Goal: Transaction & Acquisition: Book appointment/travel/reservation

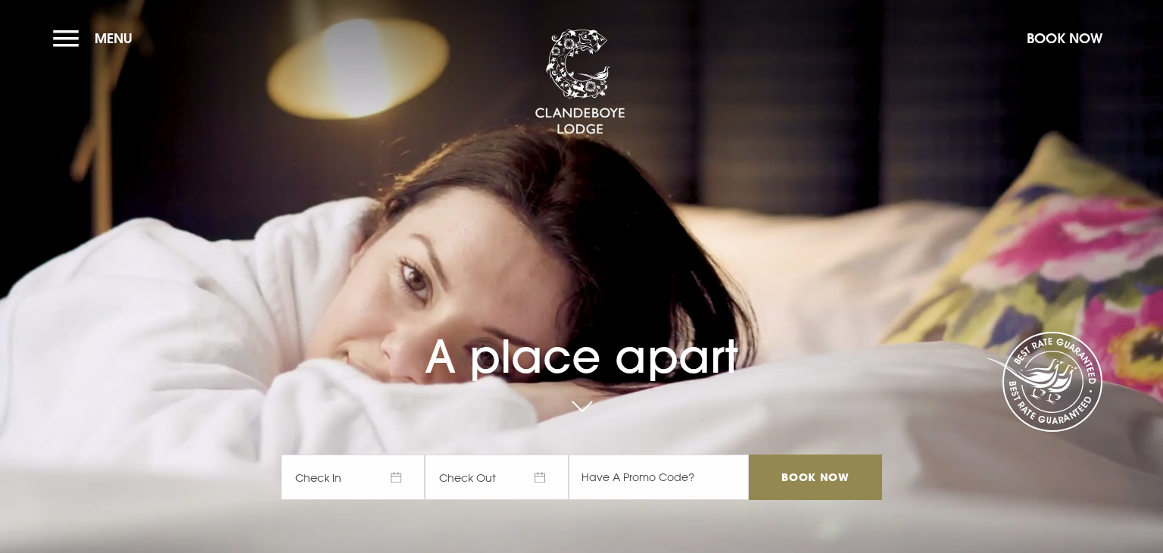
click at [382, 481] on span "Check In" at bounding box center [353, 476] width 144 height 45
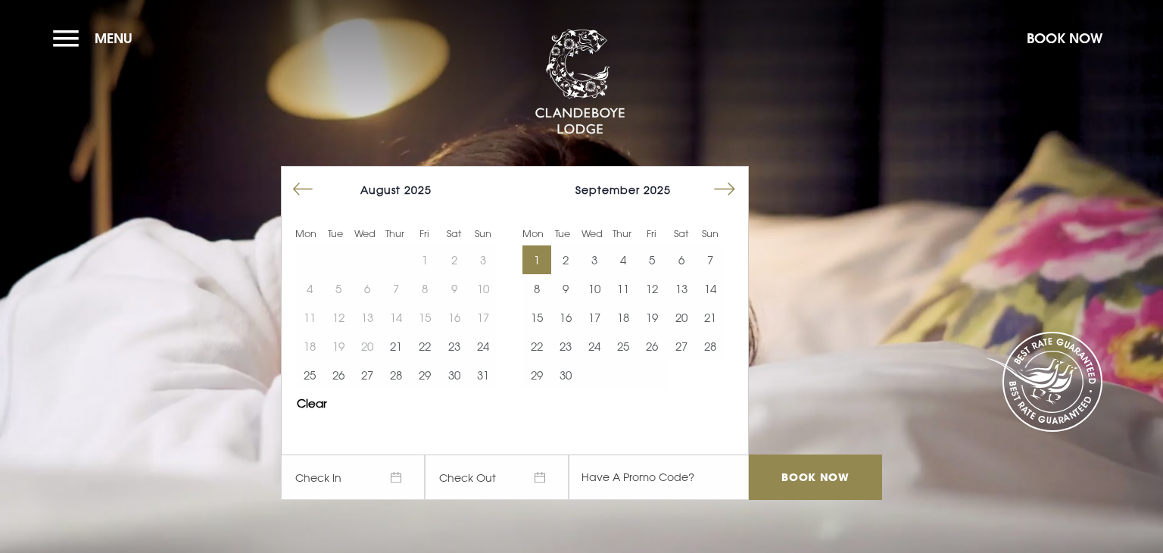
click at [536, 268] on button "1" at bounding box center [536, 259] width 29 height 29
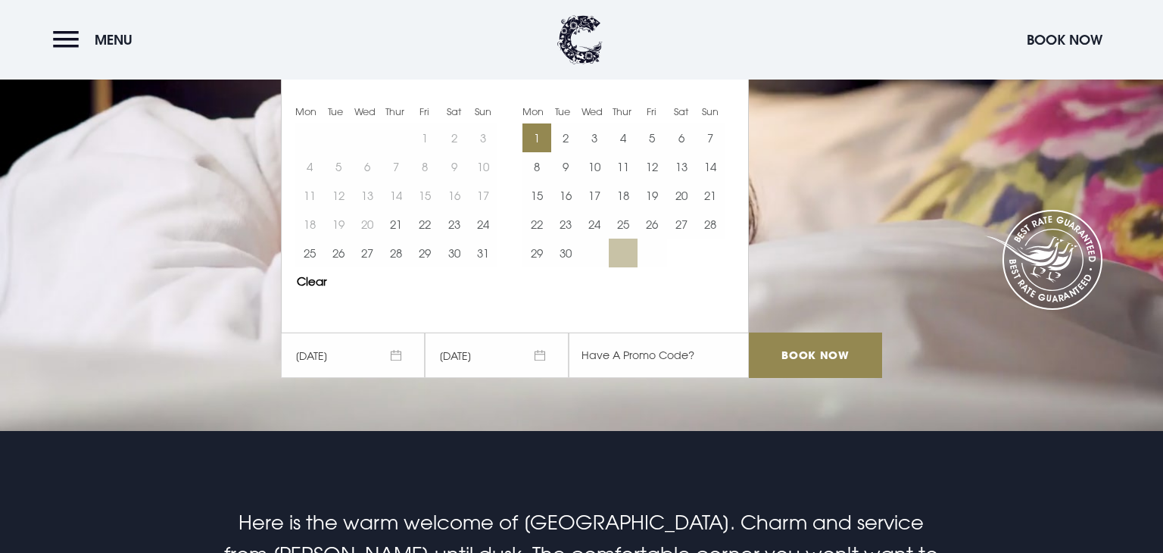
scroll to position [124, 0]
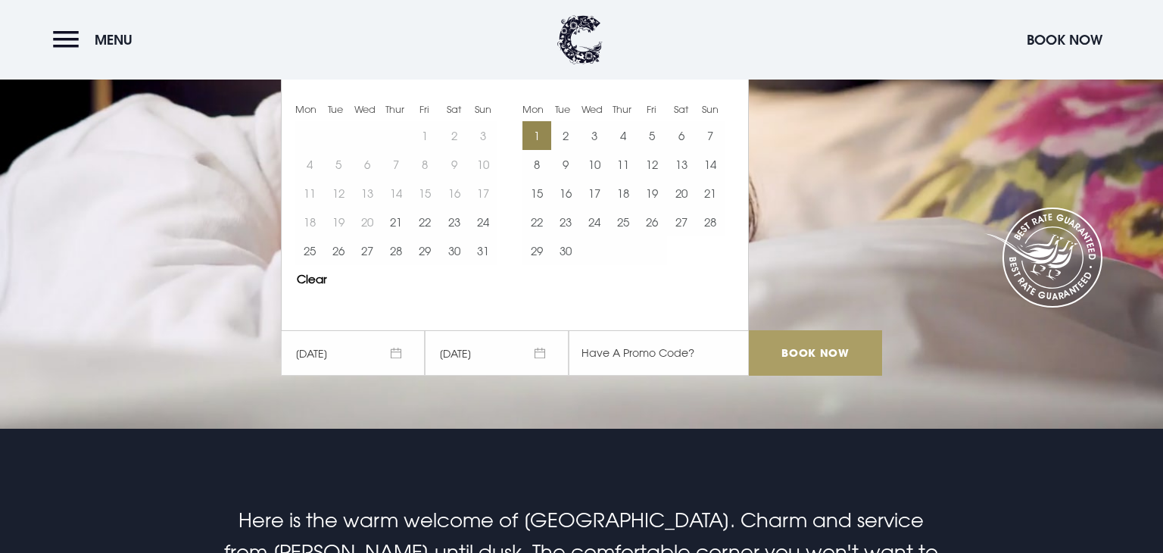
click at [784, 346] on input "Book Now" at bounding box center [815, 352] width 133 height 45
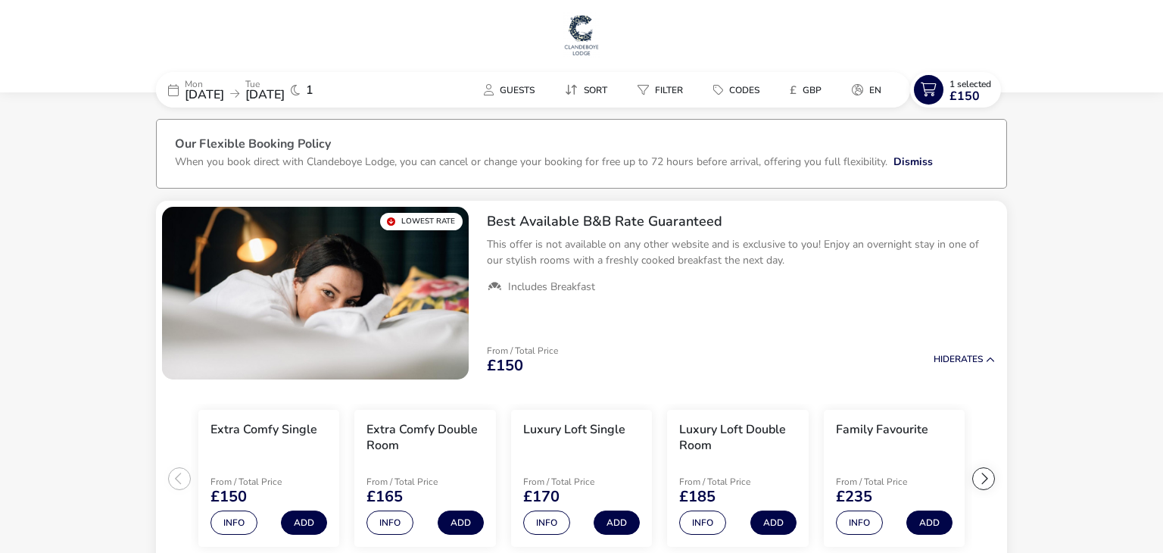
click at [522, 104] on div "Guests Sort Filter Codes £ GBP en" at bounding box center [651, 90] width 518 height 36
click at [517, 88] on span "Guests" at bounding box center [517, 90] width 35 height 12
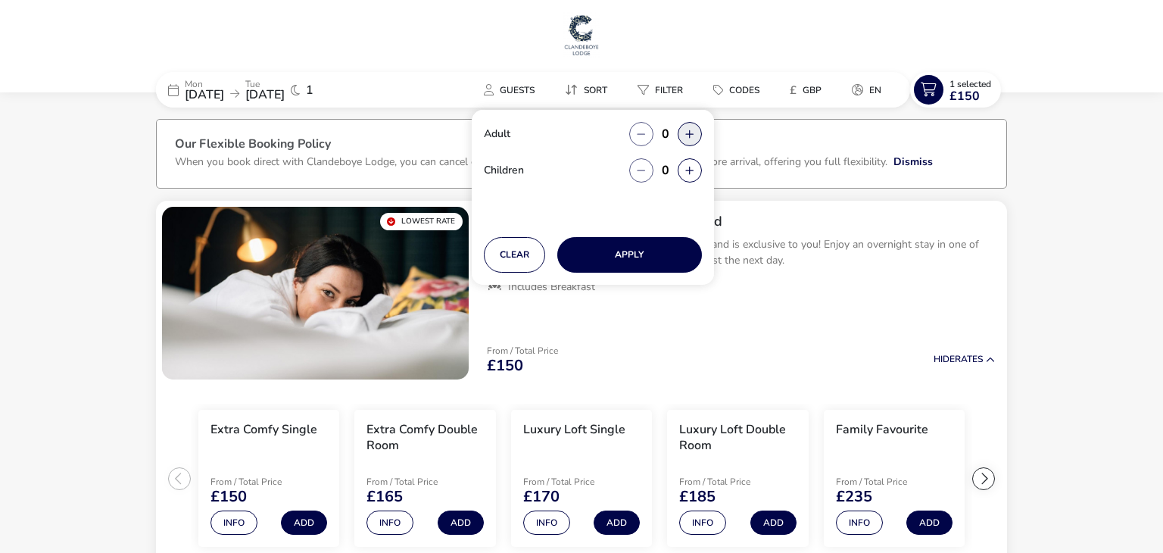
click at [681, 139] on button "button" at bounding box center [690, 134] width 24 height 24
click at [681, 140] on span "button" at bounding box center [681, 140] width 0 height 0
type input "2"
click at [628, 251] on button "Apply" at bounding box center [629, 255] width 145 height 36
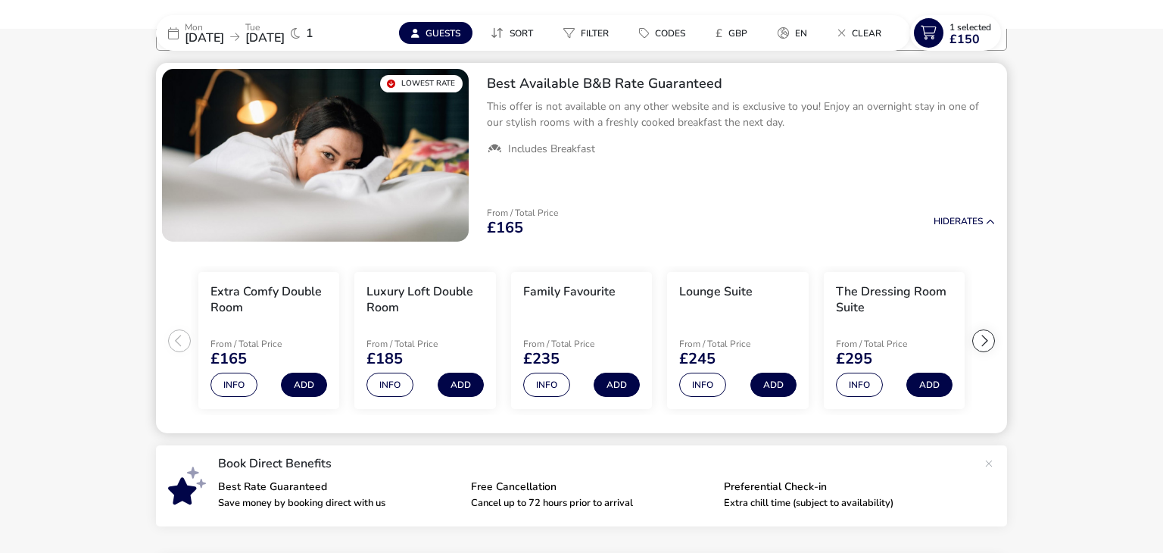
scroll to position [139, 0]
click at [316, 376] on button "Add" at bounding box center [304, 384] width 46 height 24
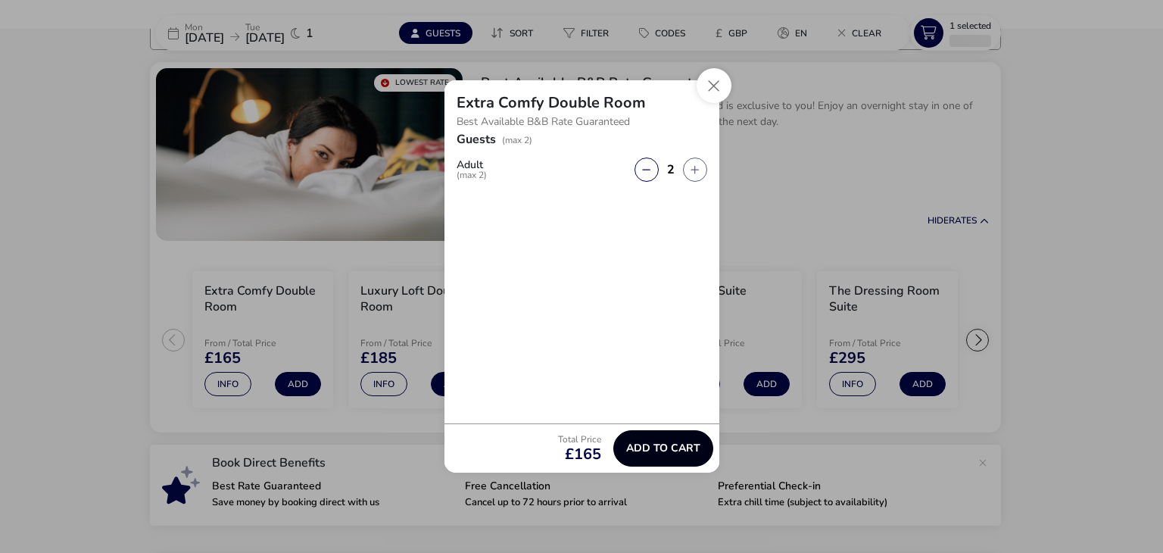
click at [644, 437] on button "Add to cart" at bounding box center [663, 448] width 100 height 36
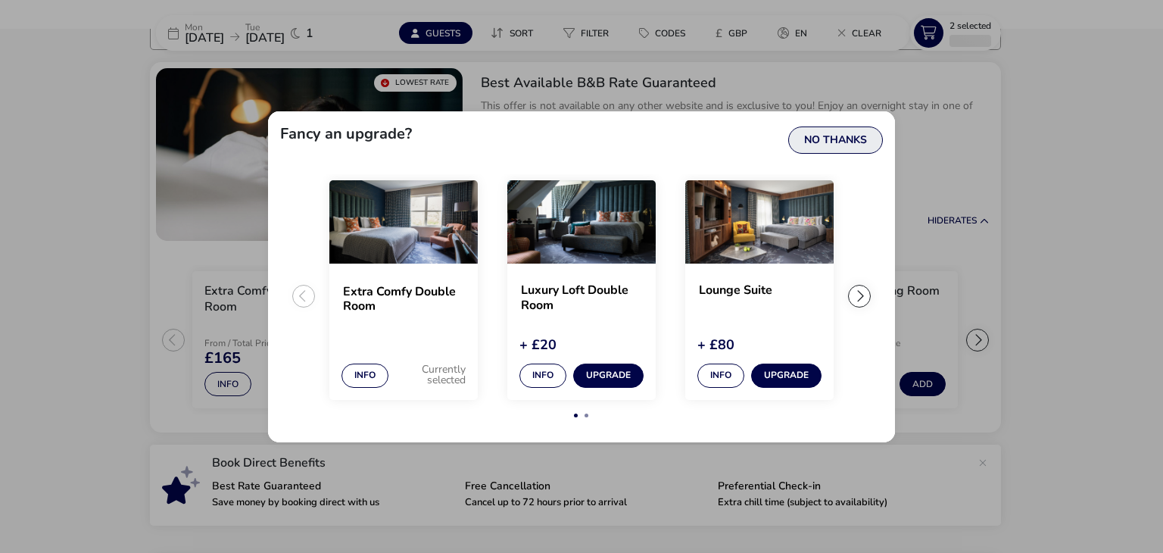
click at [854, 148] on button "No Thanks" at bounding box center [835, 139] width 95 height 27
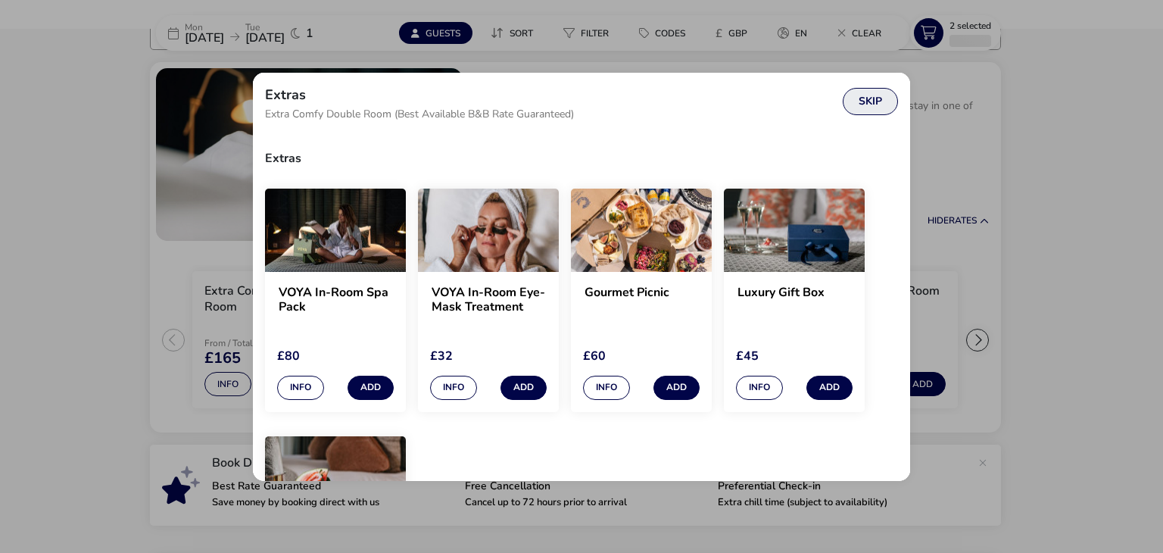
click at [859, 109] on button "Skip" at bounding box center [870, 101] width 55 height 27
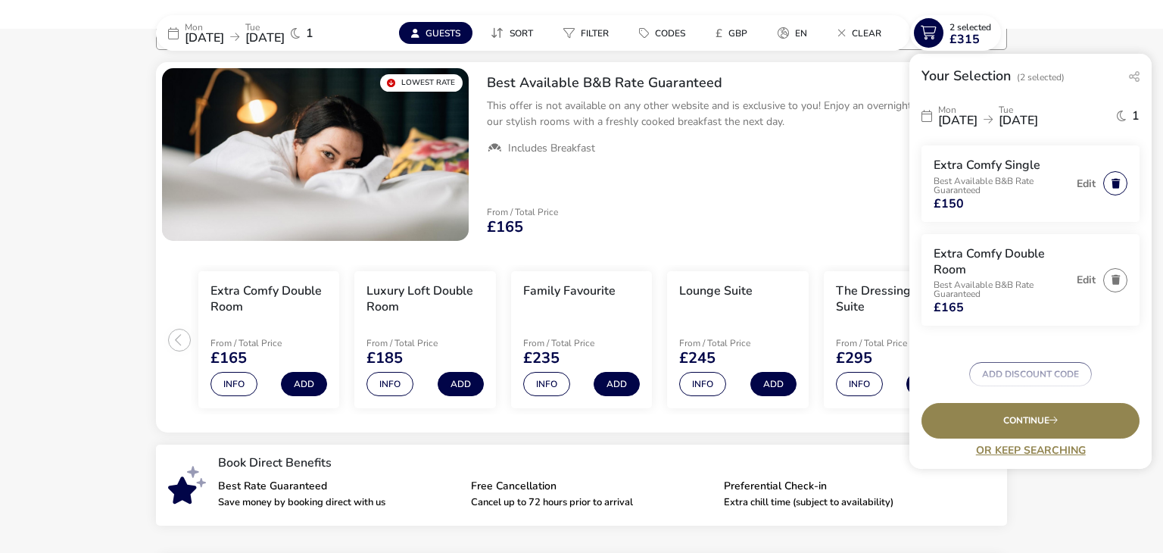
click at [1119, 191] on button "button" at bounding box center [1115, 183] width 24 height 24
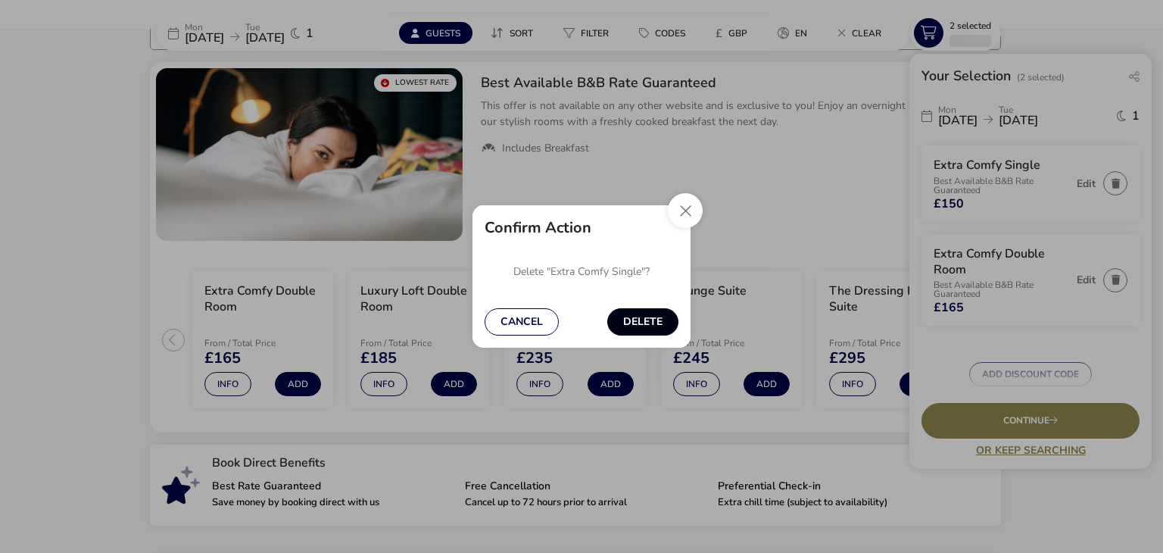
click at [631, 328] on button "Delete" at bounding box center [642, 321] width 71 height 27
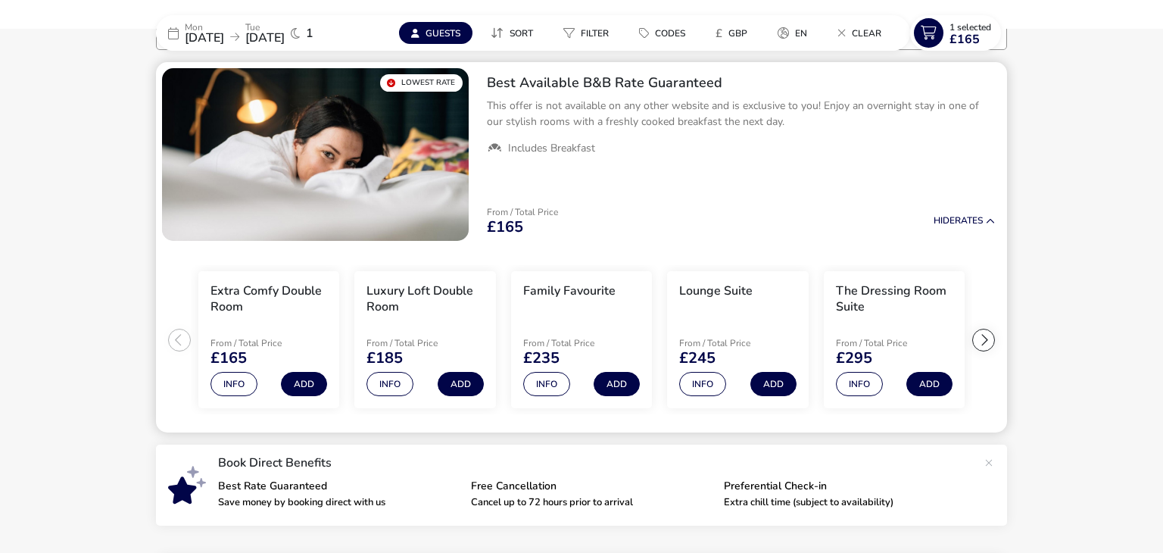
click at [828, 115] on p "This offer is not available on any other website and is exclusive to you! Enjoy…" at bounding box center [741, 114] width 508 height 32
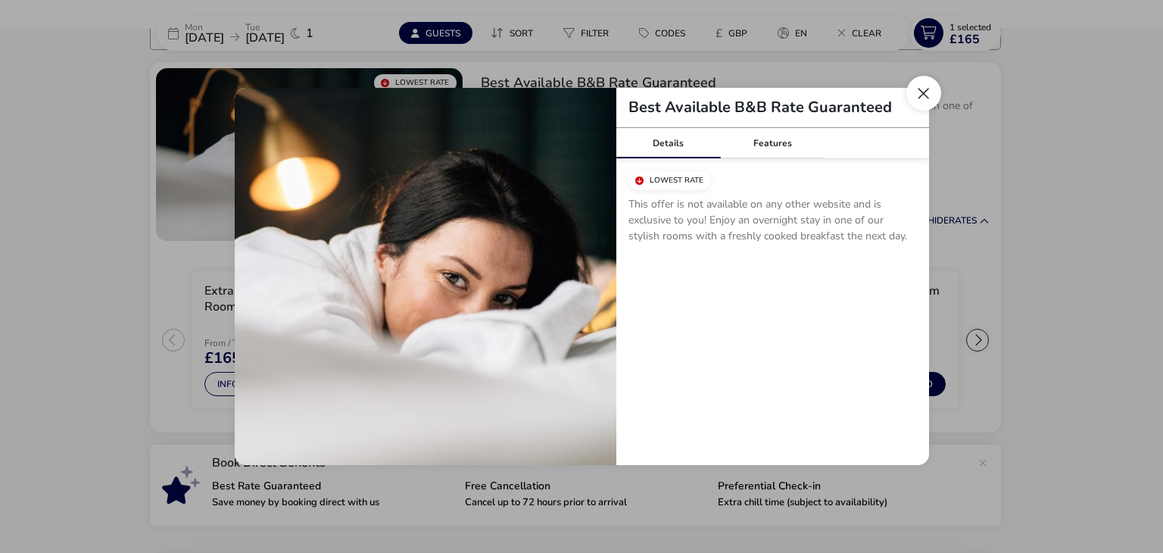
click at [921, 98] on button "Close modal" at bounding box center [923, 93] width 35 height 35
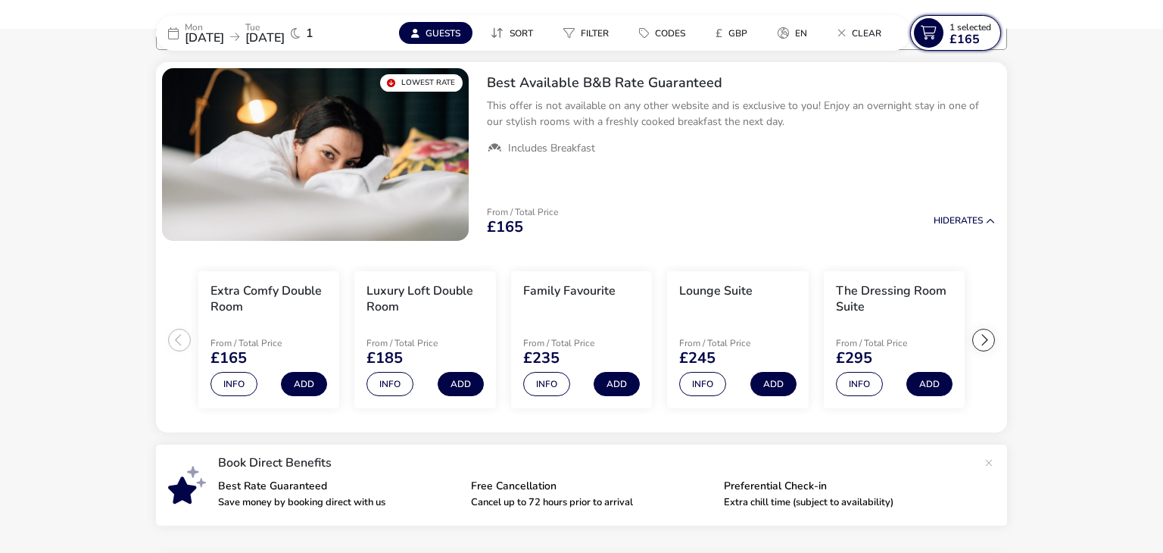
click at [958, 42] on span "£165" at bounding box center [964, 39] width 30 height 12
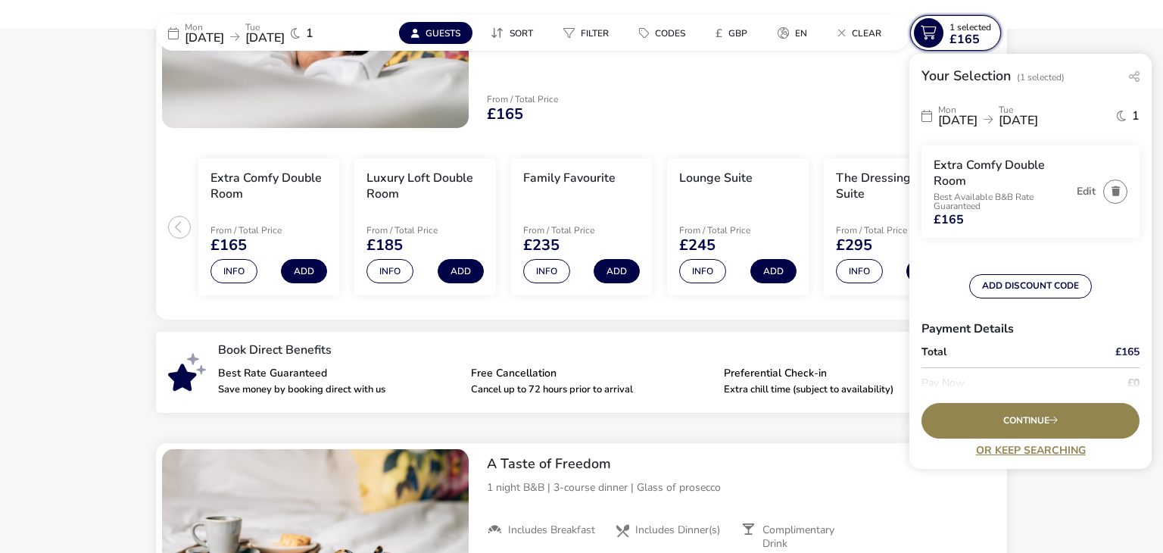
scroll to position [256, 0]
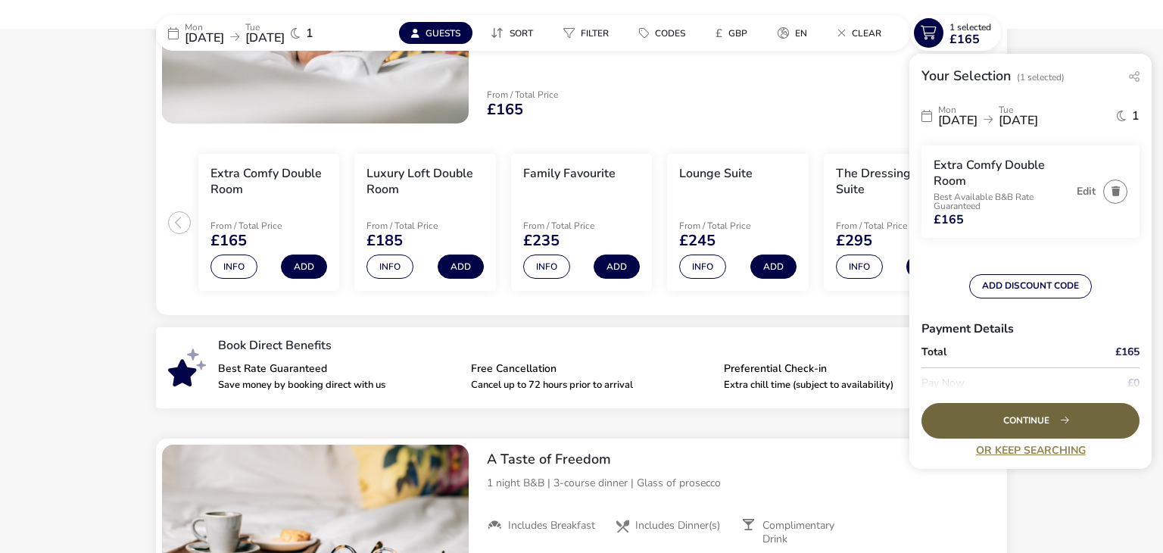
click at [953, 426] on div "Continue" at bounding box center [1030, 421] width 218 height 36
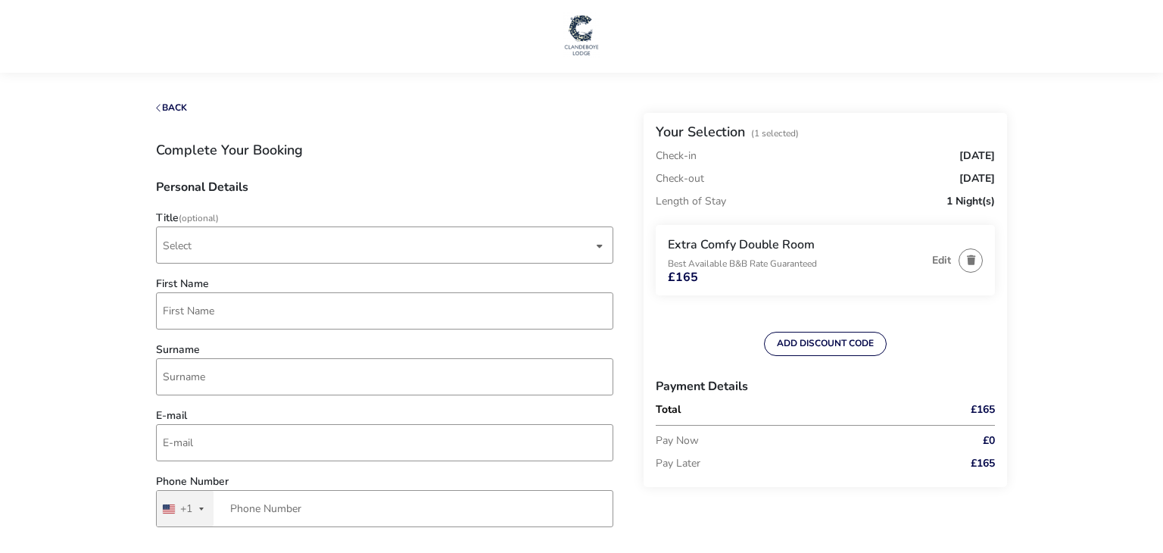
click at [909, 256] on div "Extra Comfy Double Room Best Available B&B Rate Guaranteed £165" at bounding box center [796, 260] width 257 height 46
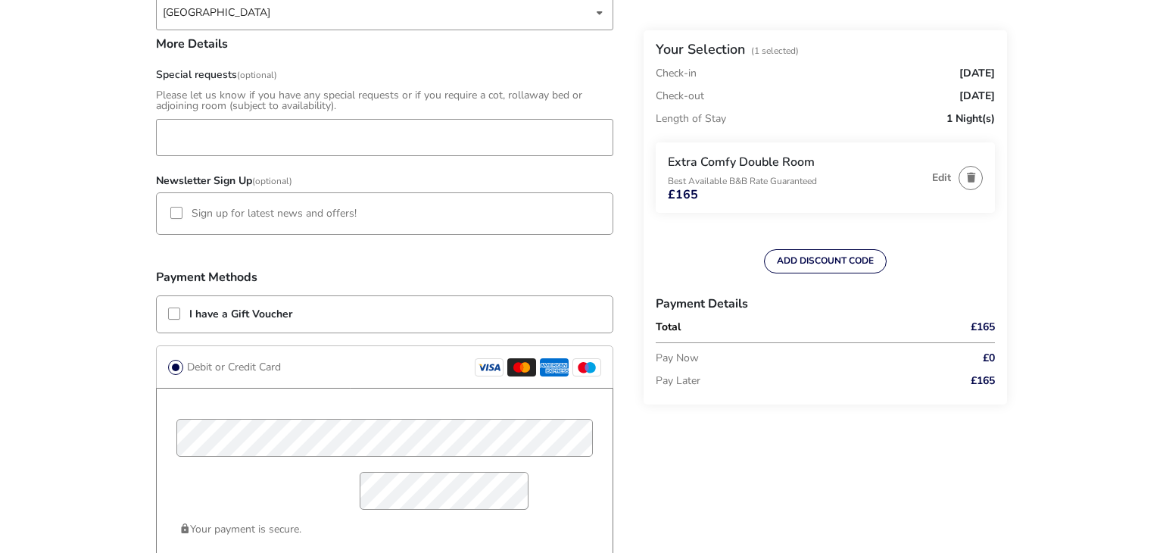
scroll to position [881, 0]
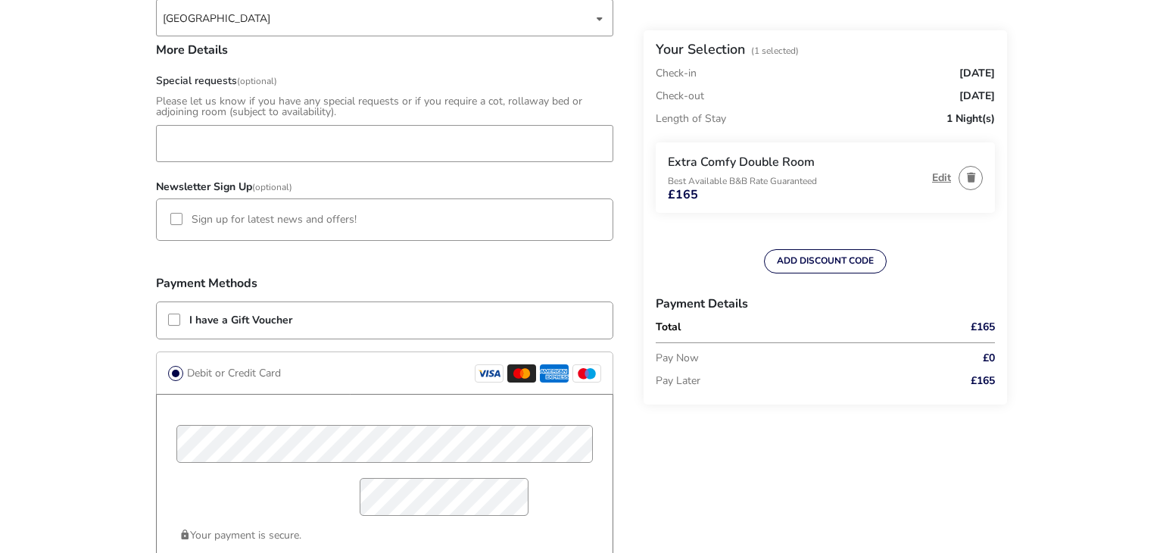
click at [943, 176] on button "Edit" at bounding box center [941, 177] width 19 height 11
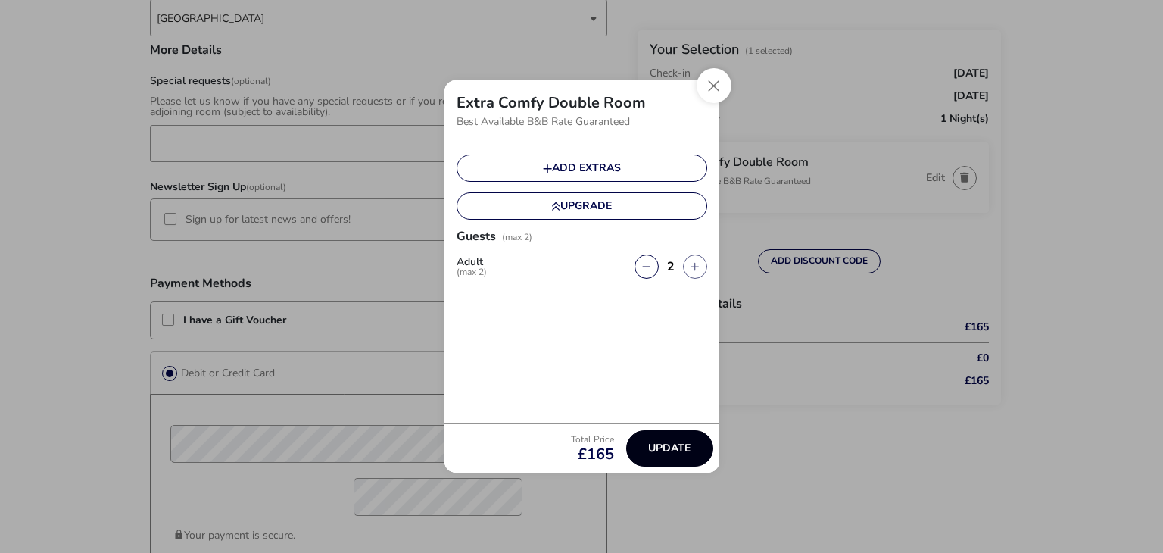
click at [652, 450] on span "Update" at bounding box center [669, 447] width 42 height 11
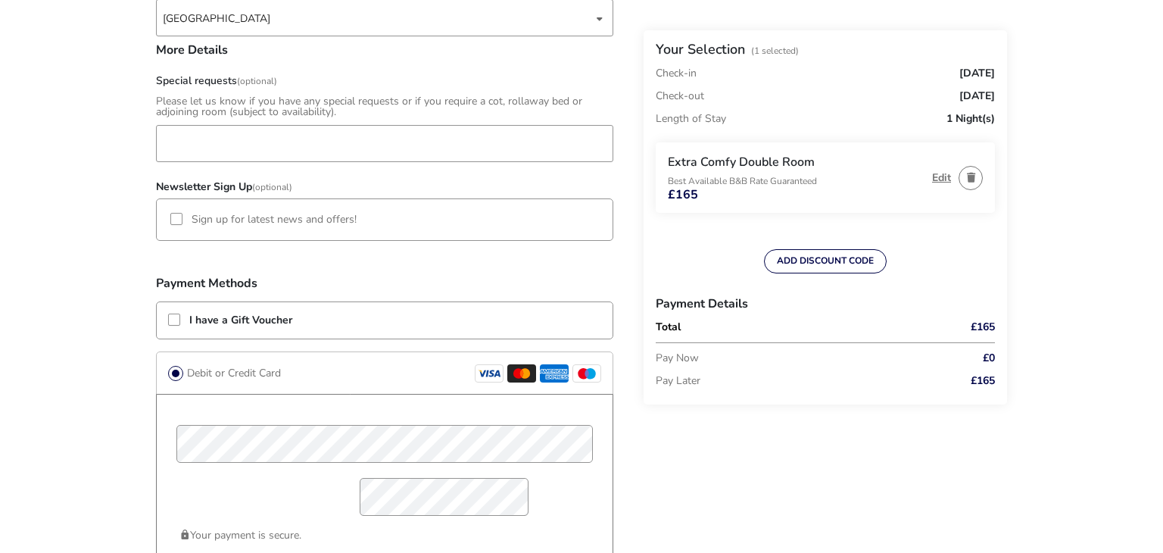
click at [936, 172] on button "Edit" at bounding box center [941, 177] width 19 height 11
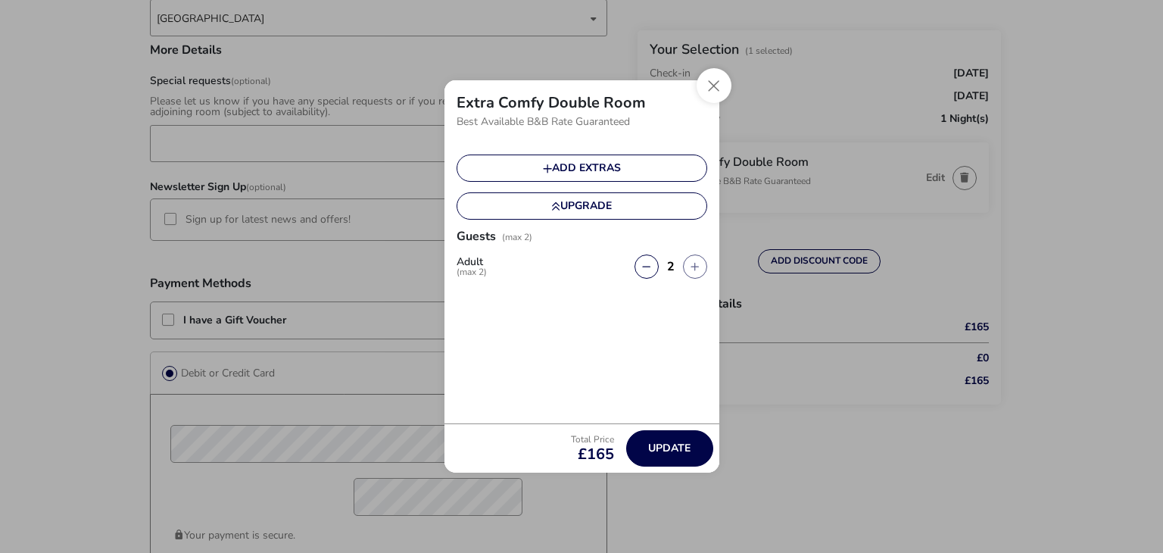
click at [675, 468] on div "Total Price £165 Update" at bounding box center [581, 447] width 275 height 49
click at [680, 451] on span "Update" at bounding box center [669, 447] width 42 height 11
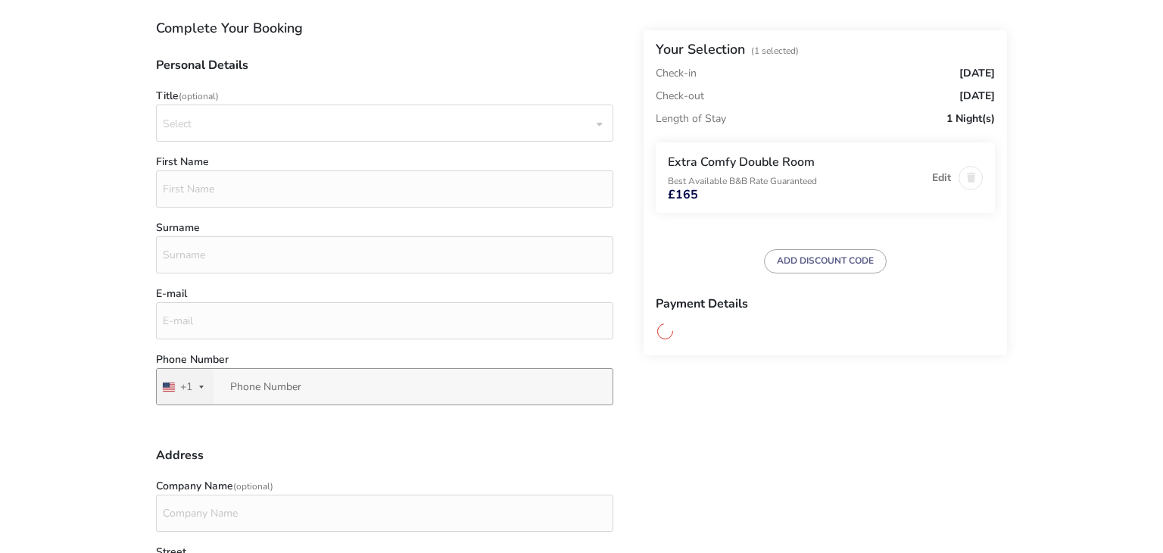
scroll to position [123, 0]
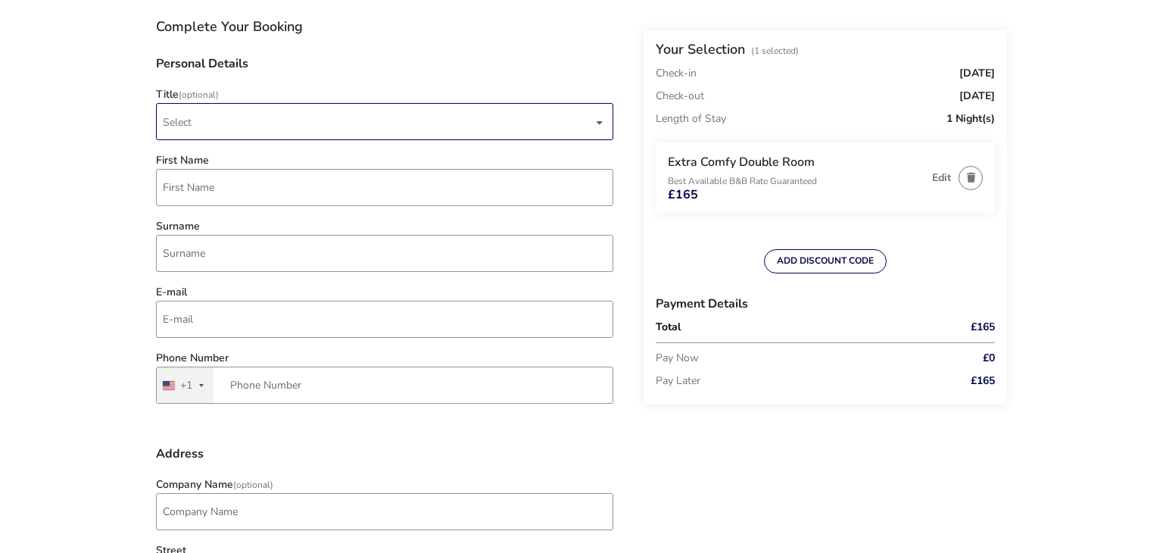
click at [478, 129] on span "Select" at bounding box center [378, 122] width 430 height 36
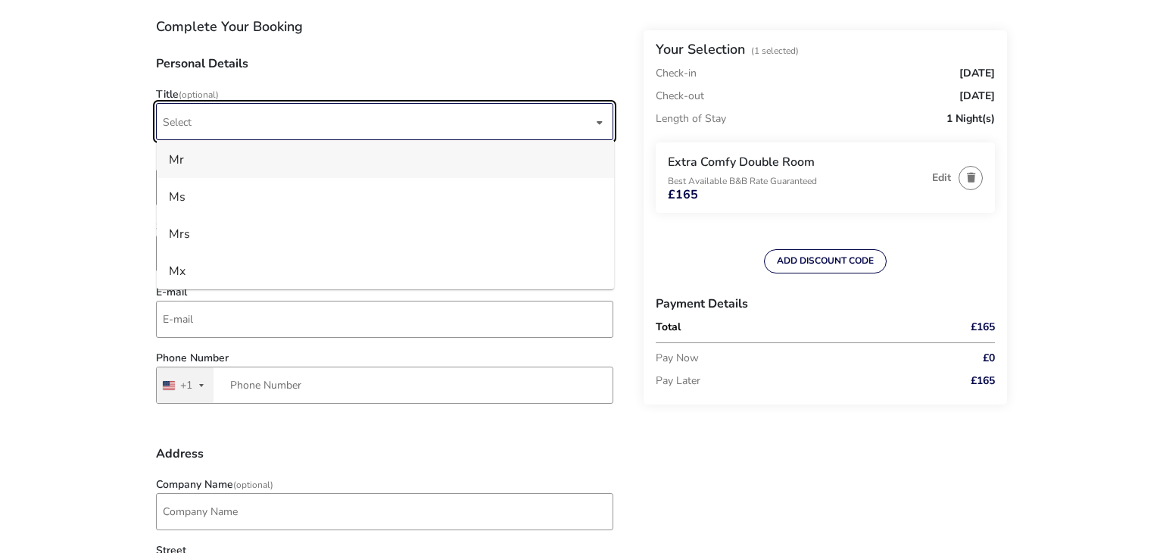
click at [447, 173] on li "Mr" at bounding box center [385, 159] width 457 height 37
click at [438, 190] on input "First Name" at bounding box center [384, 187] width 457 height 37
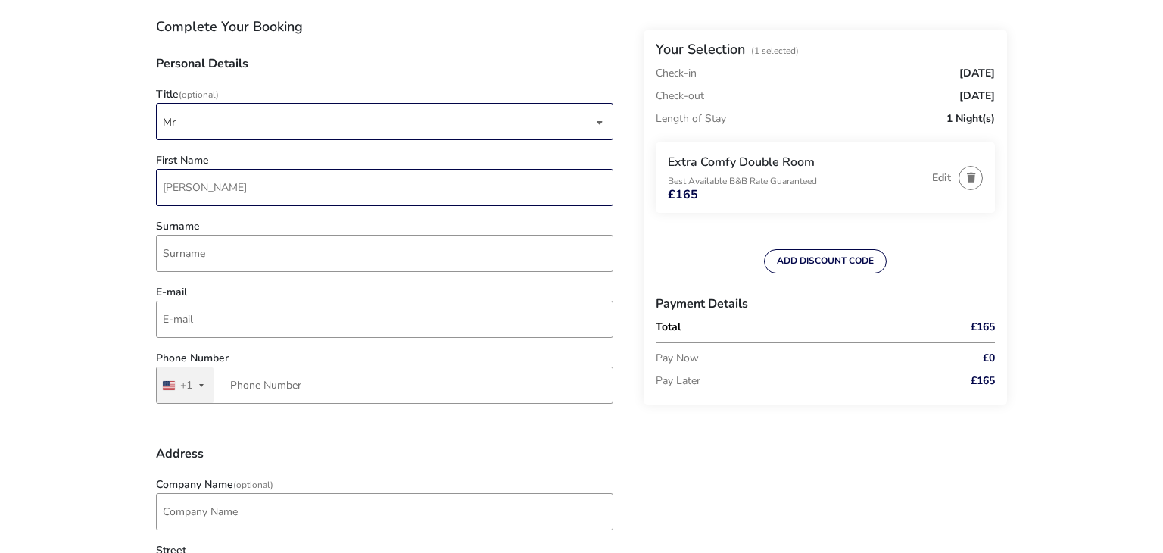
click at [313, 185] on input "[PERSON_NAME]" at bounding box center [384, 187] width 457 height 37
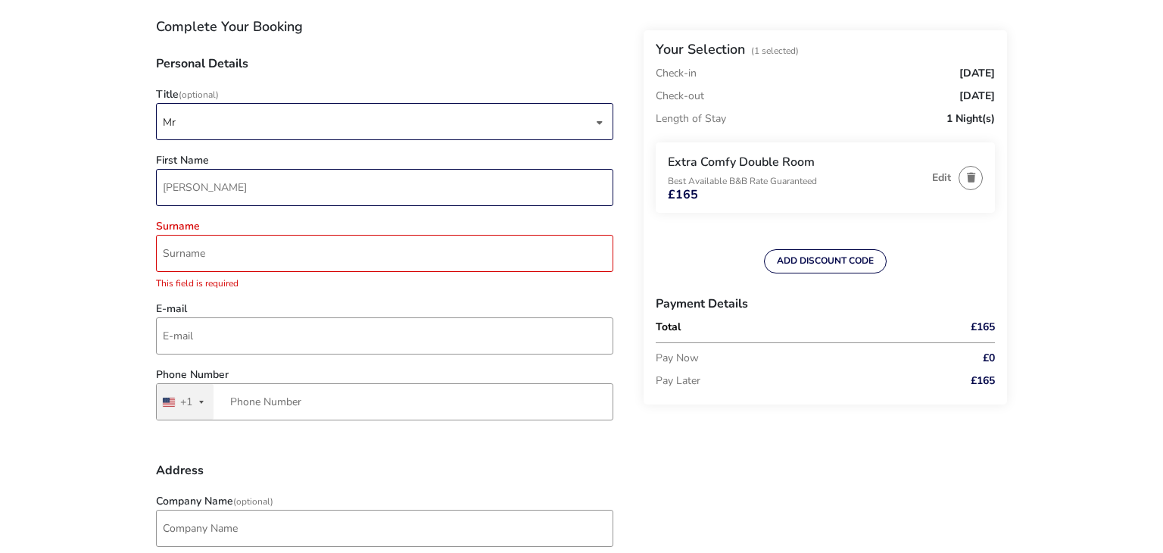
type input "[PERSON_NAME]"
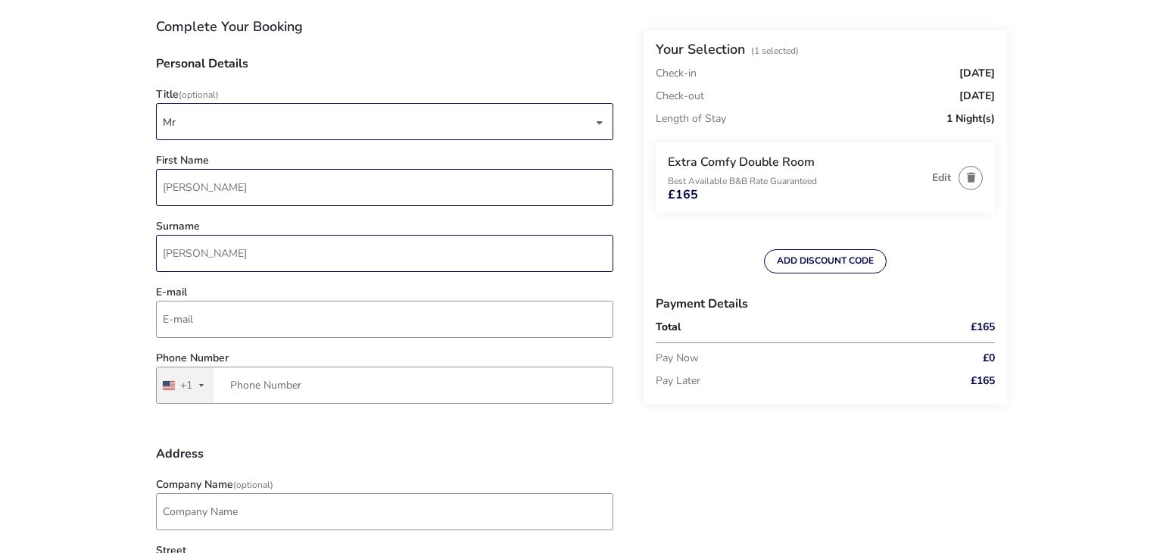
type input "[PERSON_NAME]"
type input "[EMAIL_ADDRESS][DOMAIN_NAME]"
type input "[PHONE_NUMBER]"
type input "559 [PERSON_NAME] Trail"
type input "[PERSON_NAME]"
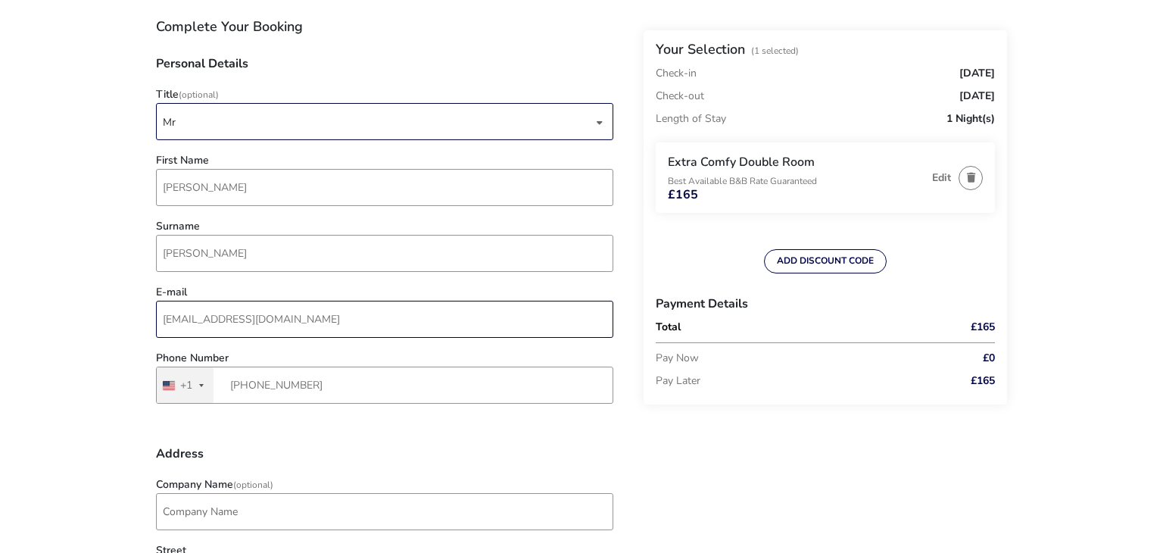
type input "37865"
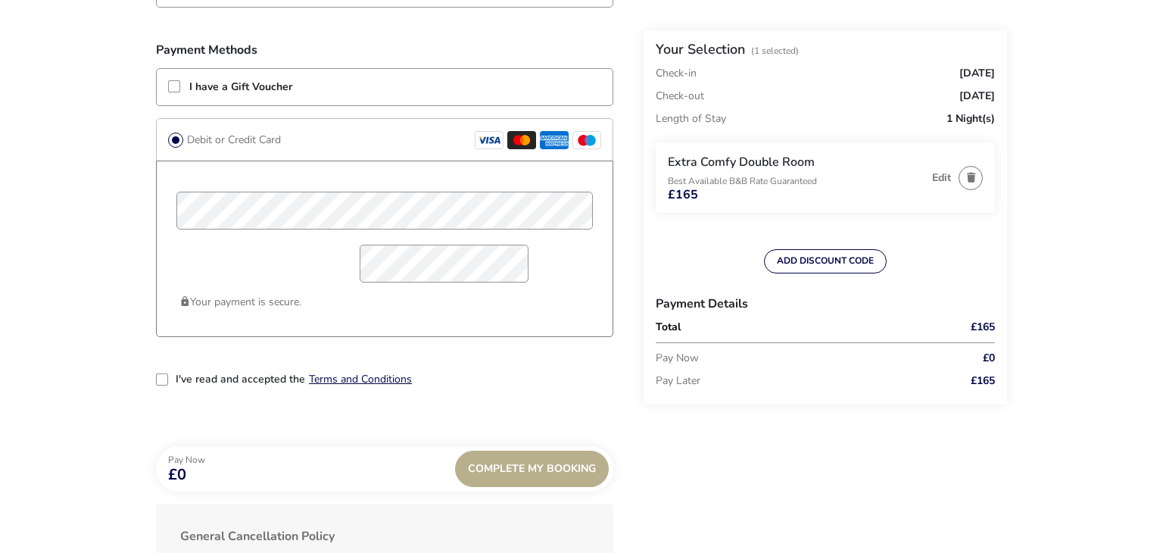
scroll to position [1116, 0]
click at [164, 372] on div "2-term_condi" at bounding box center [162, 377] width 12 height 12
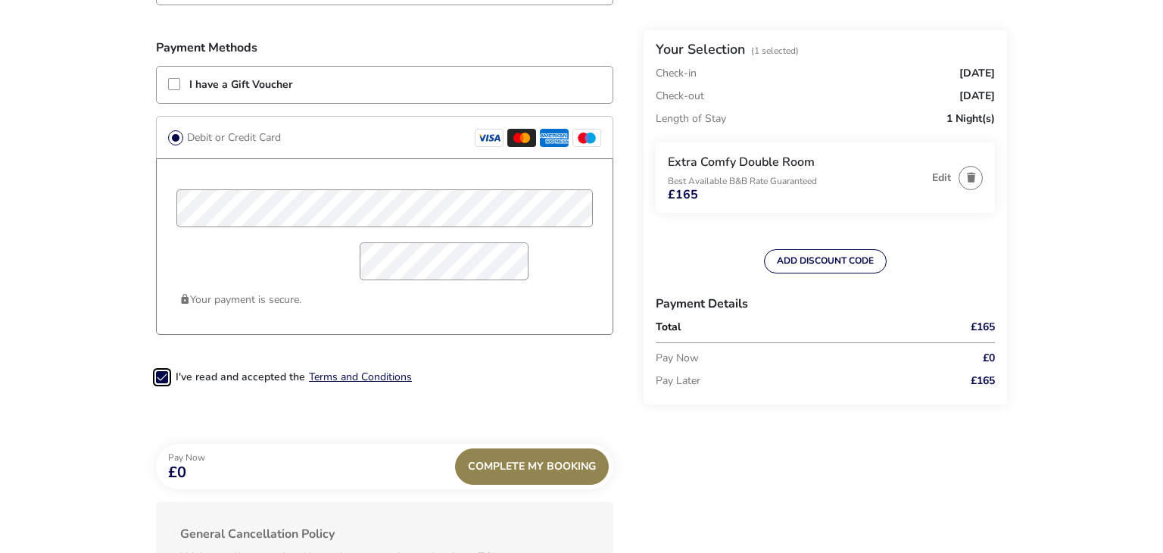
scroll to position [7, 8]
click at [560, 457] on div "Complete My Booking" at bounding box center [532, 466] width 154 height 36
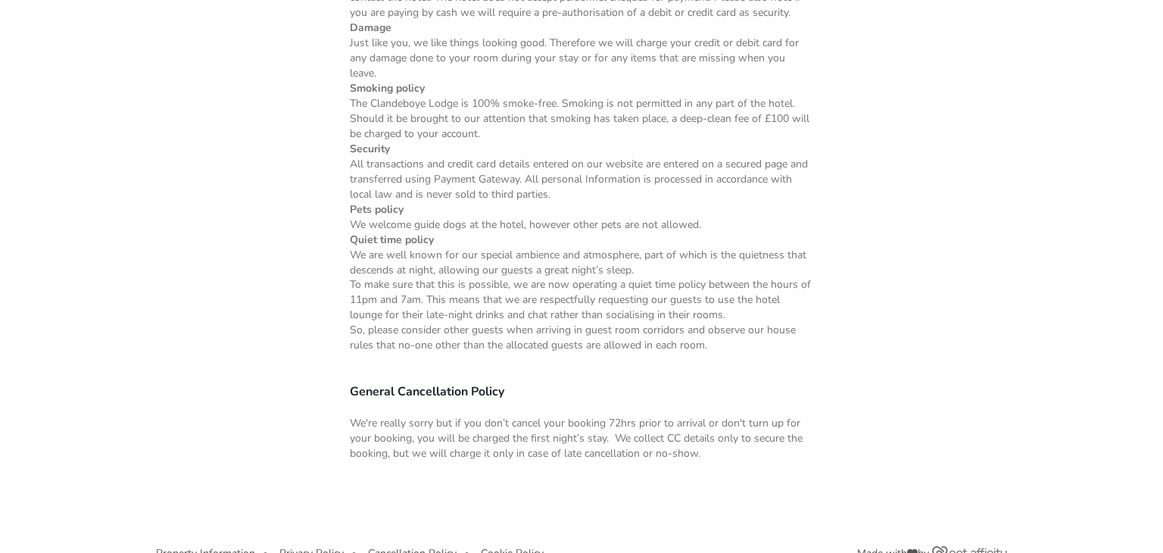
scroll to position [1311, 0]
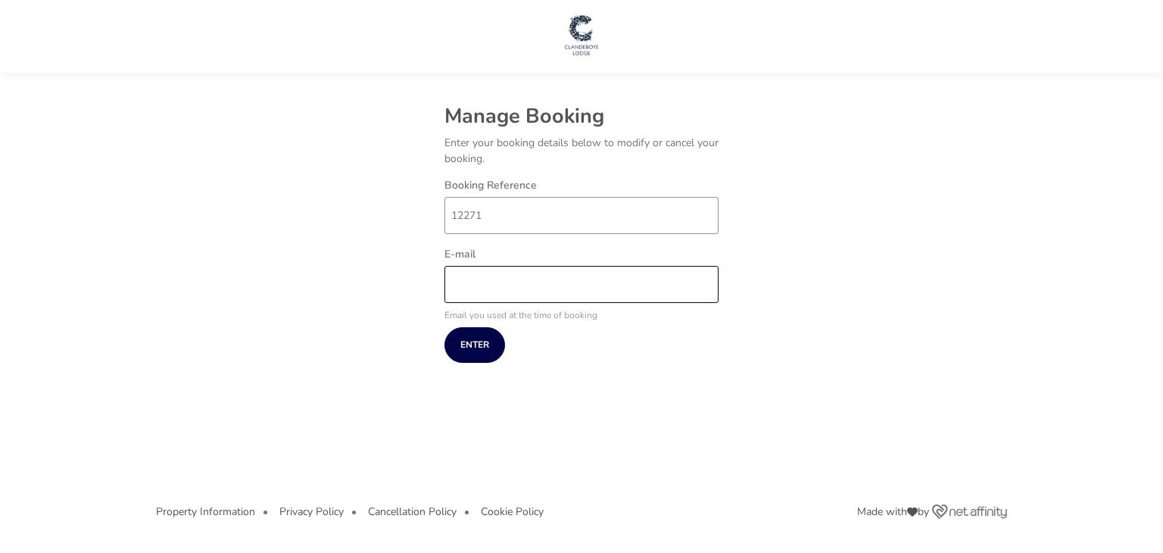
click at [588, 276] on input "E-mail" at bounding box center [581, 284] width 274 height 37
type input "kellysmcnamara@gmail.com"
click at [449, 352] on button "Enter" at bounding box center [474, 345] width 61 height 36
